Goal: Find specific page/section: Find specific page/section

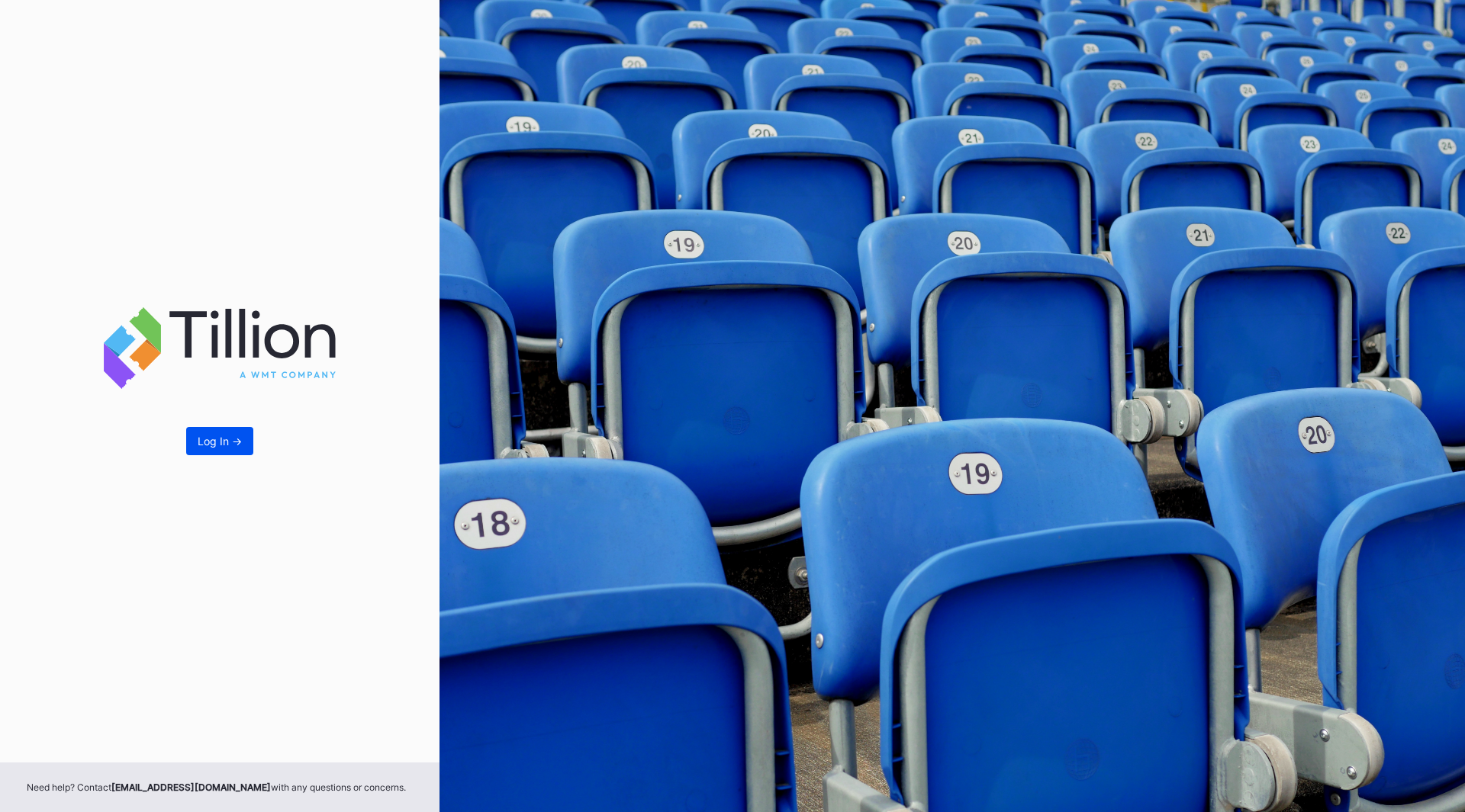
click at [225, 431] on button "Log In ->" at bounding box center [219, 441] width 67 height 28
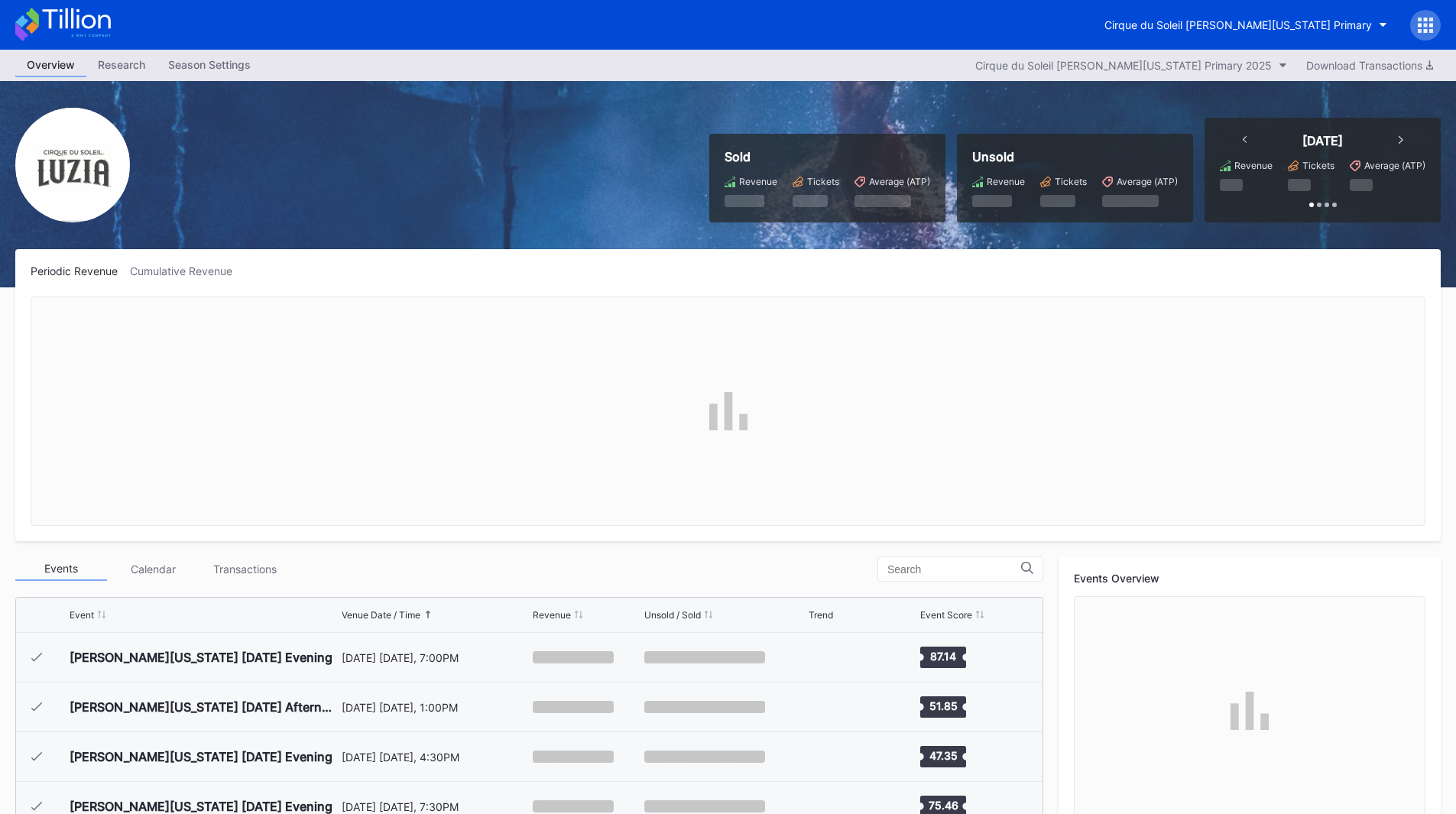
scroll to position [1143, 0]
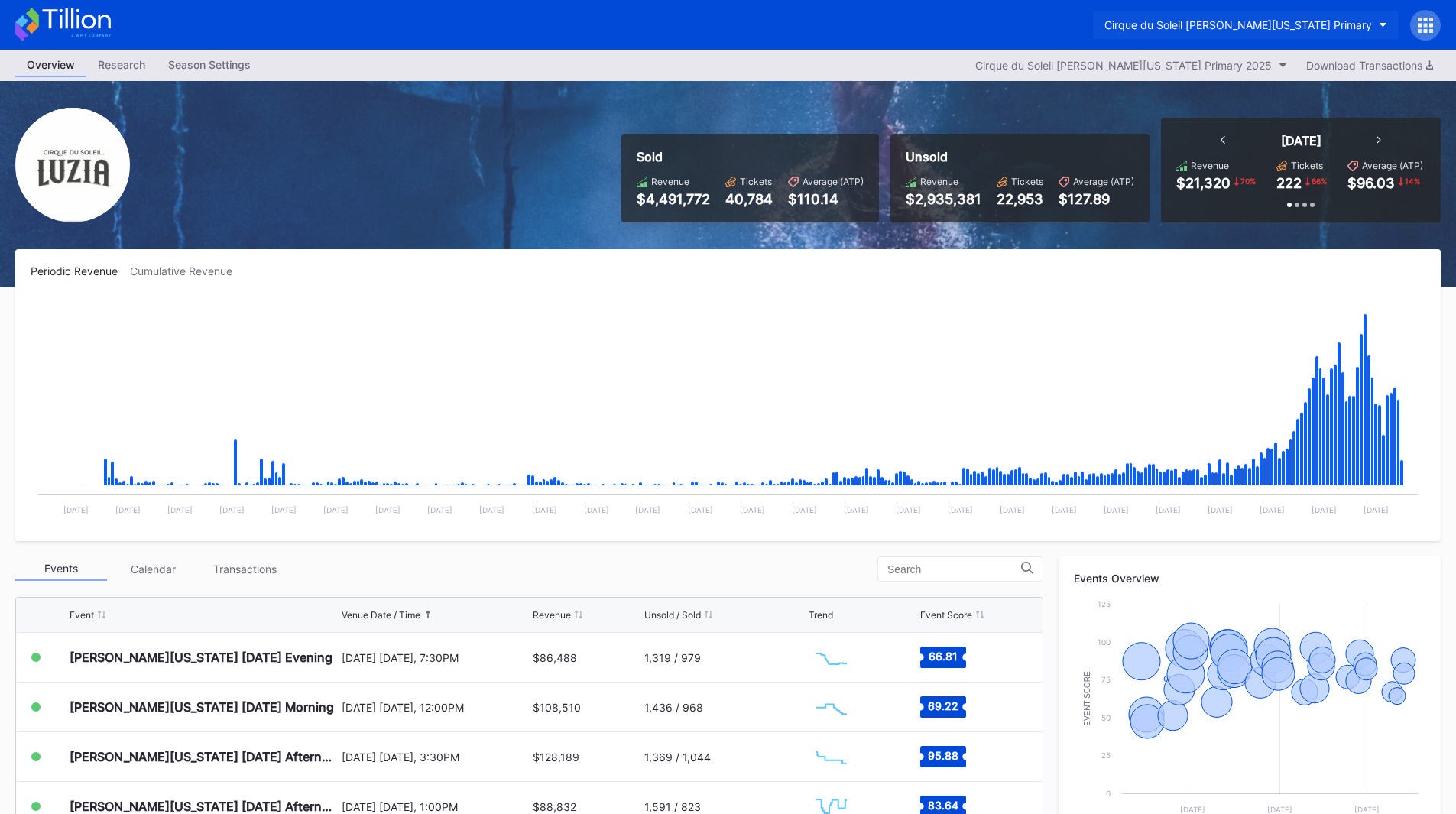
click at [1208, 25] on div "Cirque du Soleil [PERSON_NAME][US_STATE] Primary" at bounding box center [1238, 25] width 267 height 13
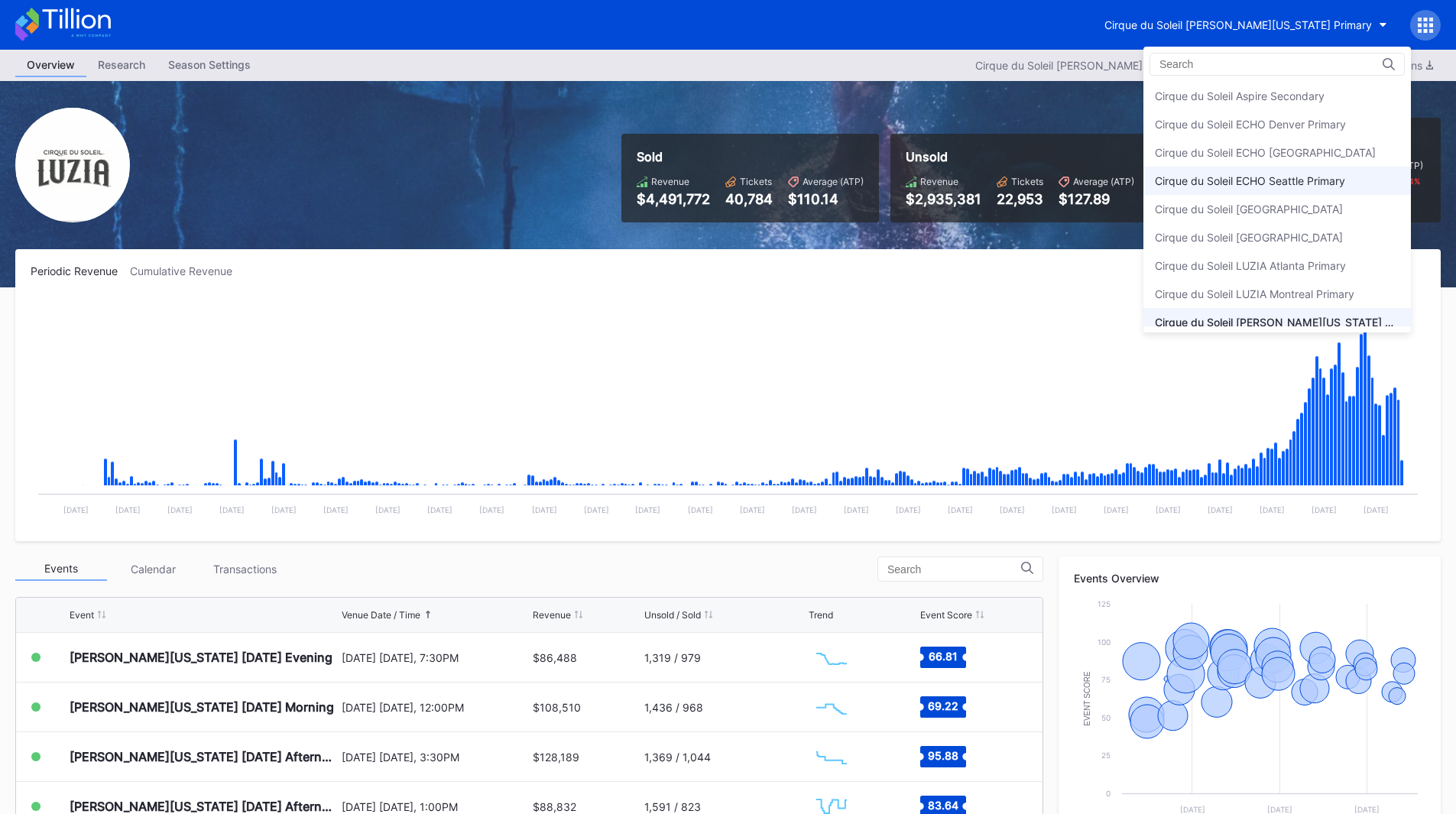
scroll to position [38, 0]
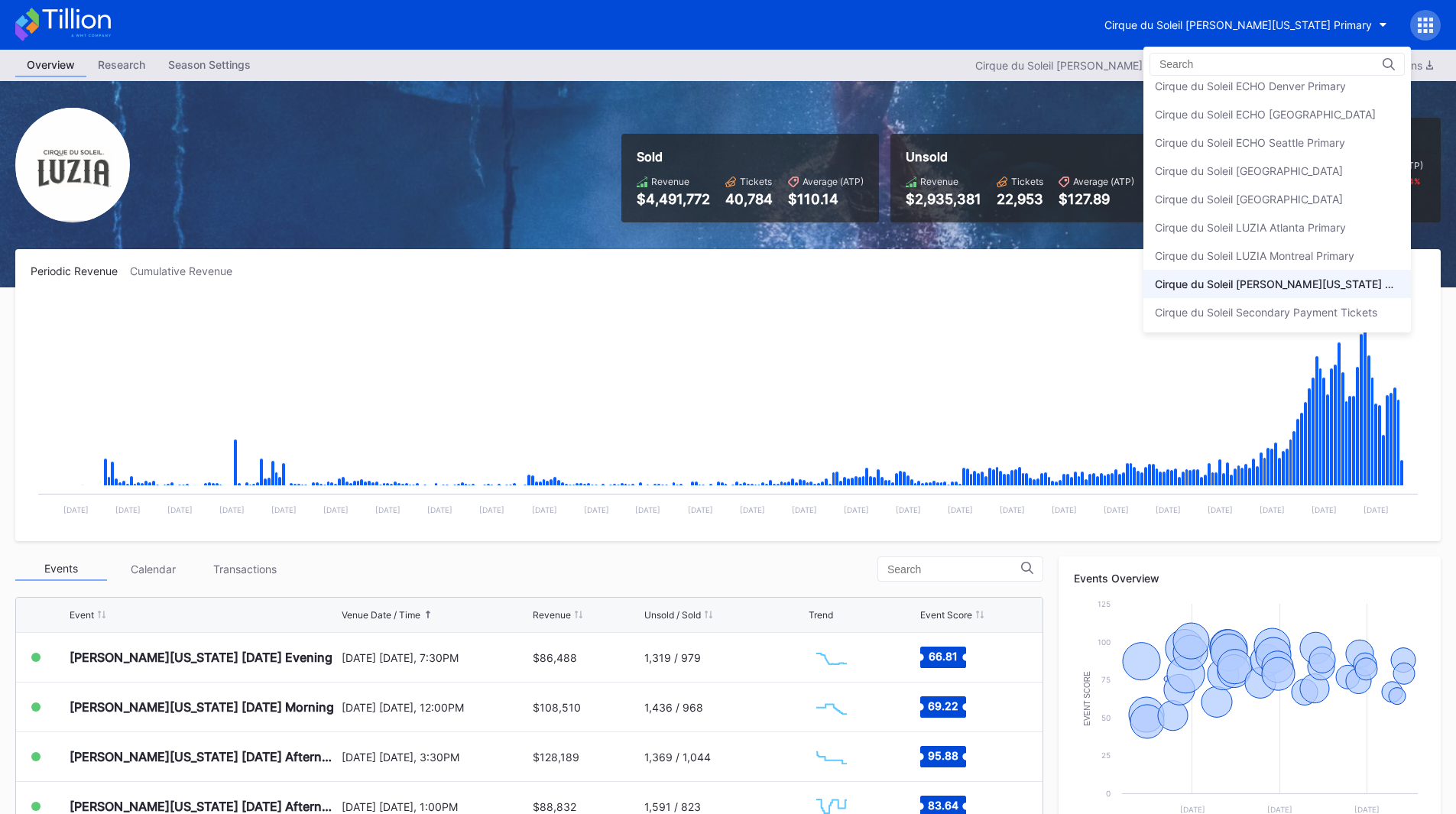
click at [1249, 290] on div "Cirque du Soleil [PERSON_NAME][US_STATE] Primary" at bounding box center [1277, 284] width 267 height 28
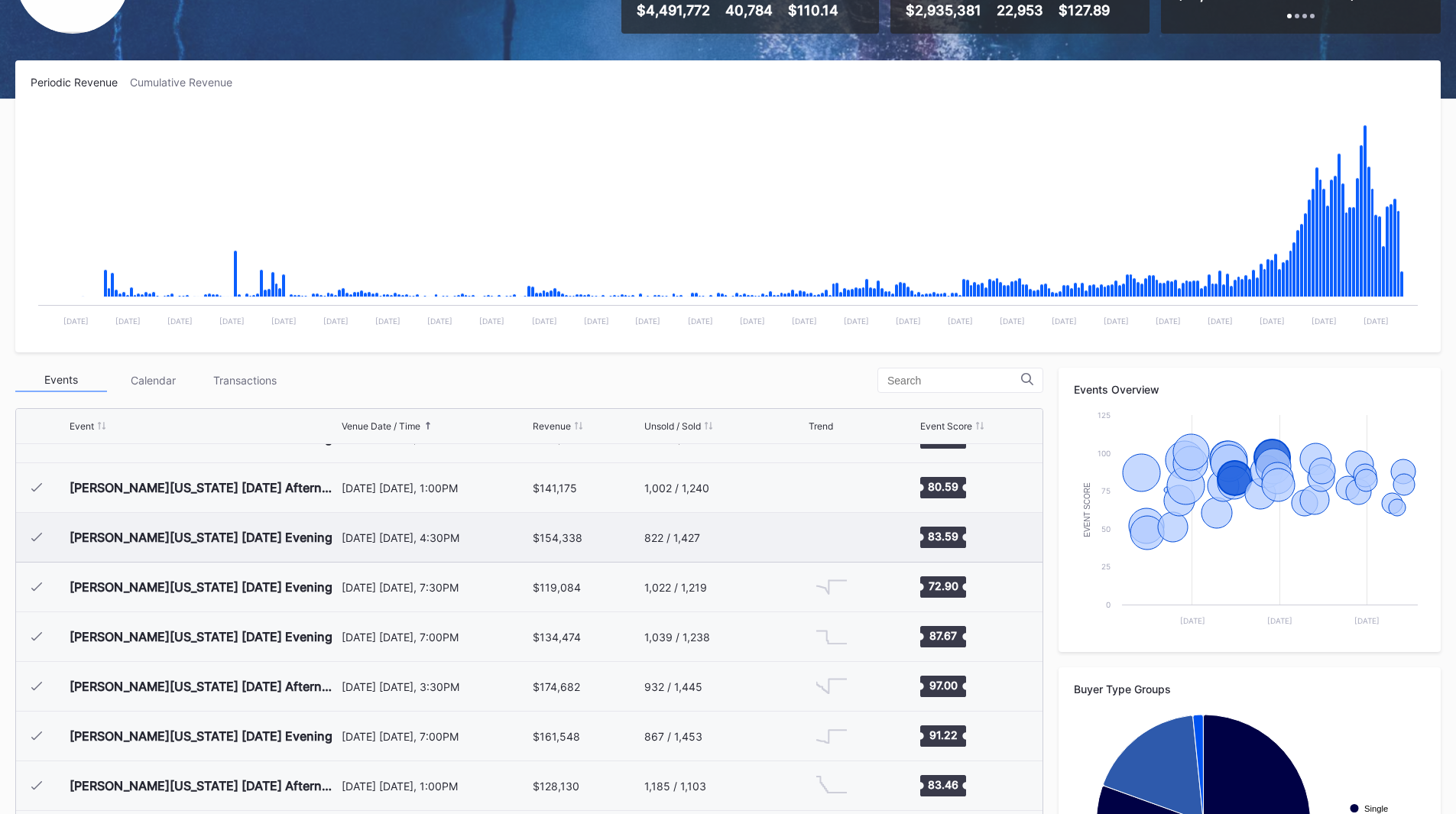
scroll to position [879, 0]
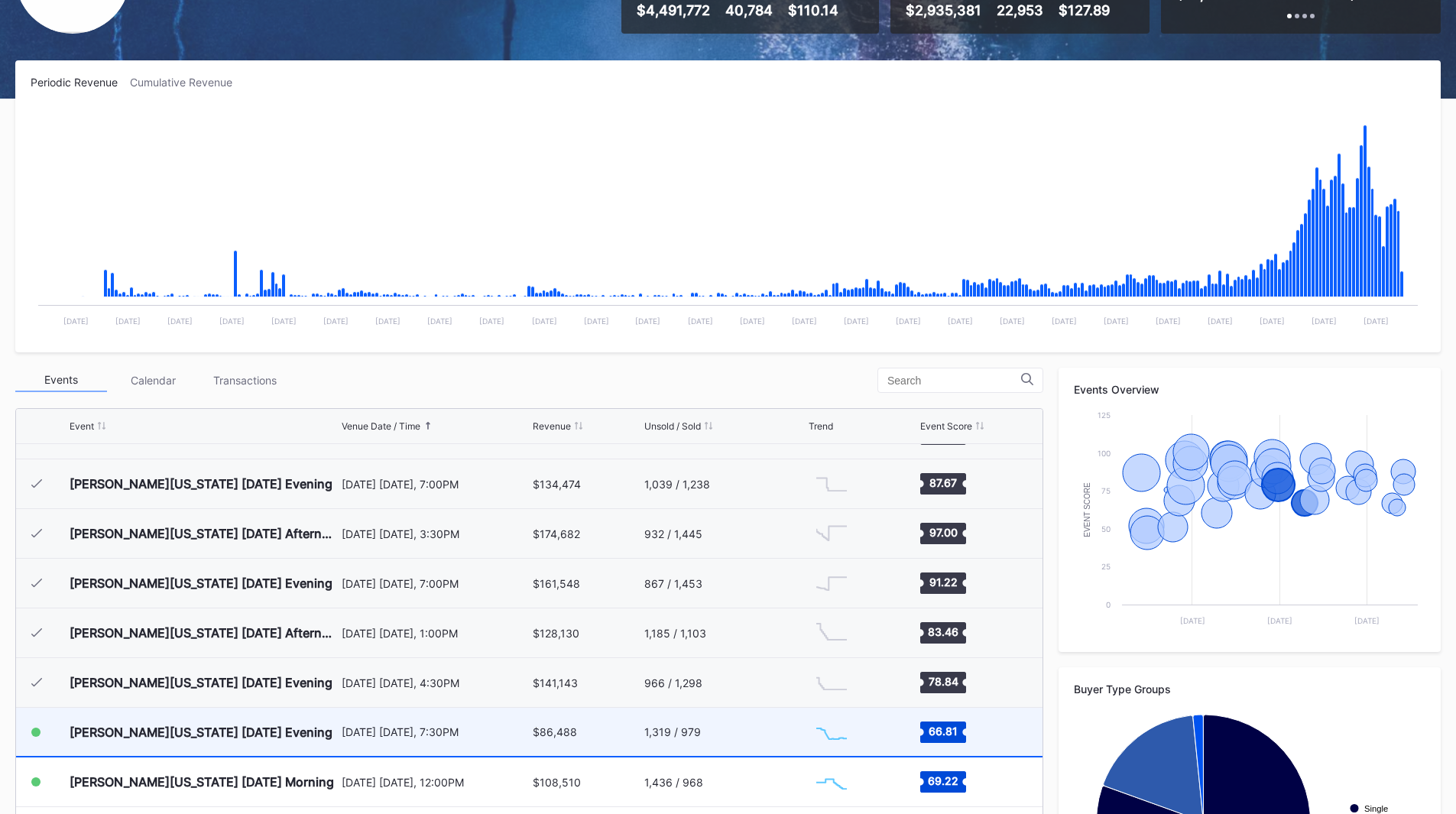
click at [745, 730] on div "1,319 / 979" at bounding box center [725, 732] width 162 height 48
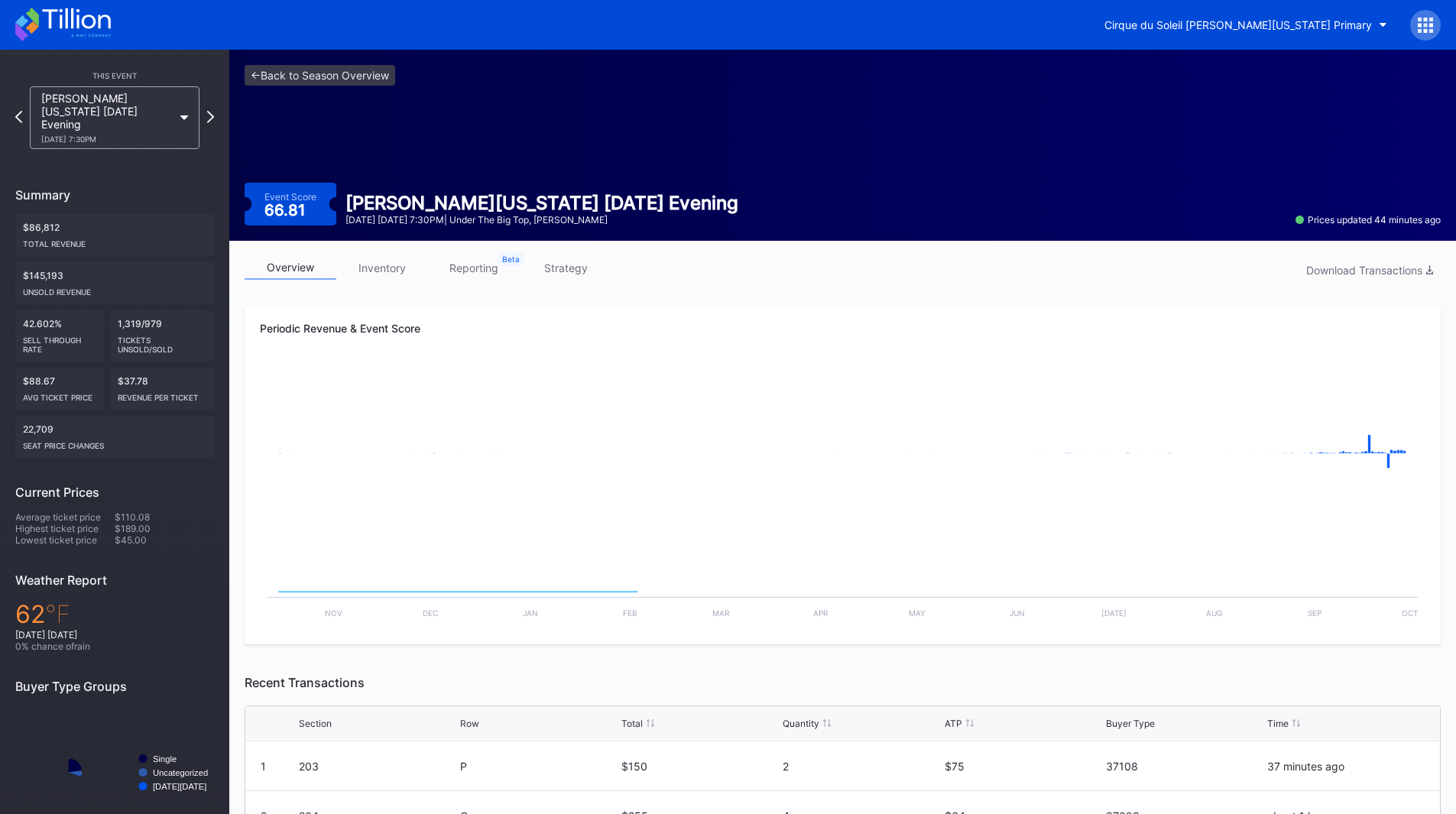
click at [460, 267] on link "reporting" at bounding box center [474, 268] width 92 height 24
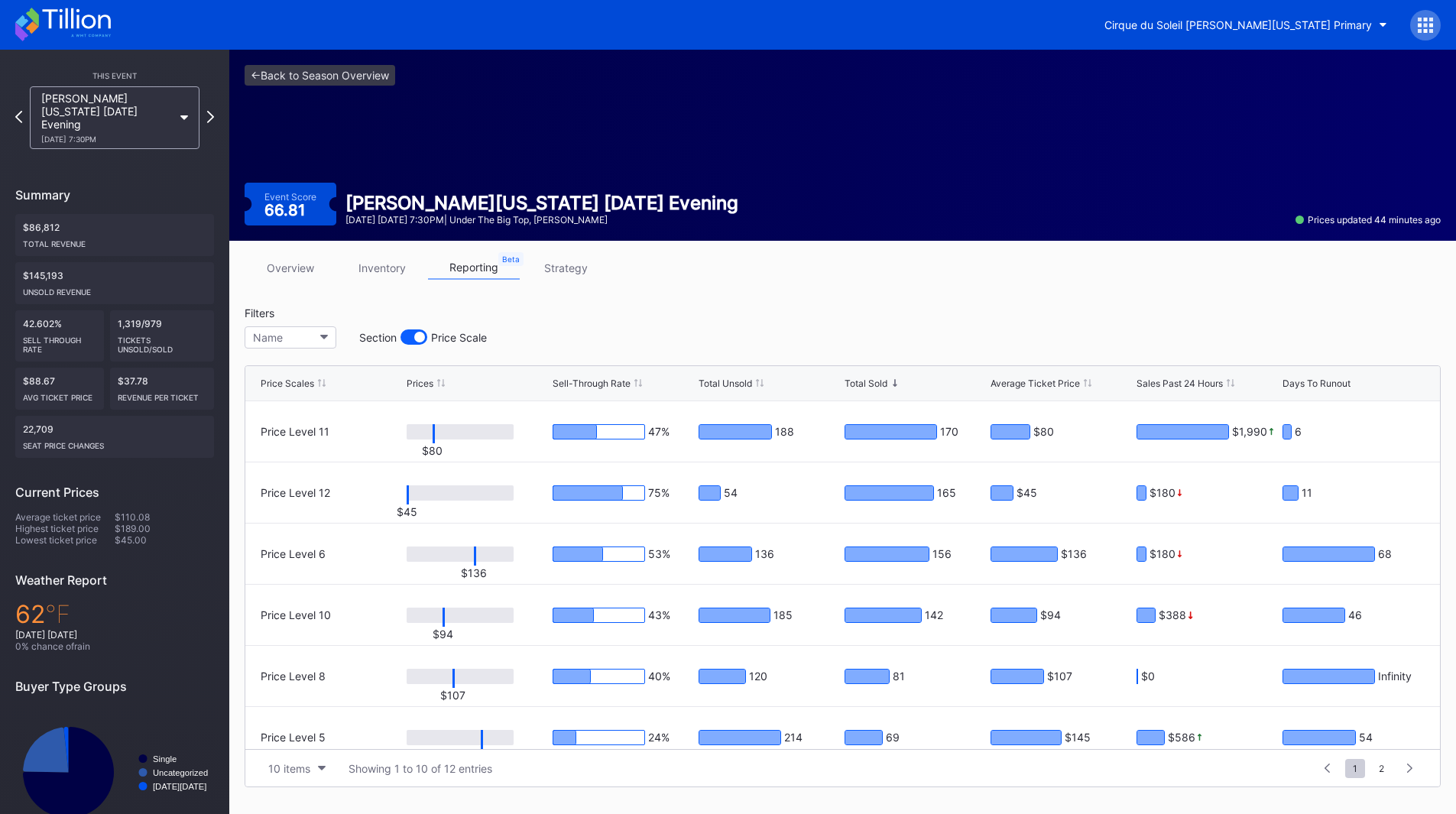
click at [572, 271] on link "strategy" at bounding box center [565, 268] width 92 height 24
